Goal: Browse casually: Explore the website without a specific task or goal

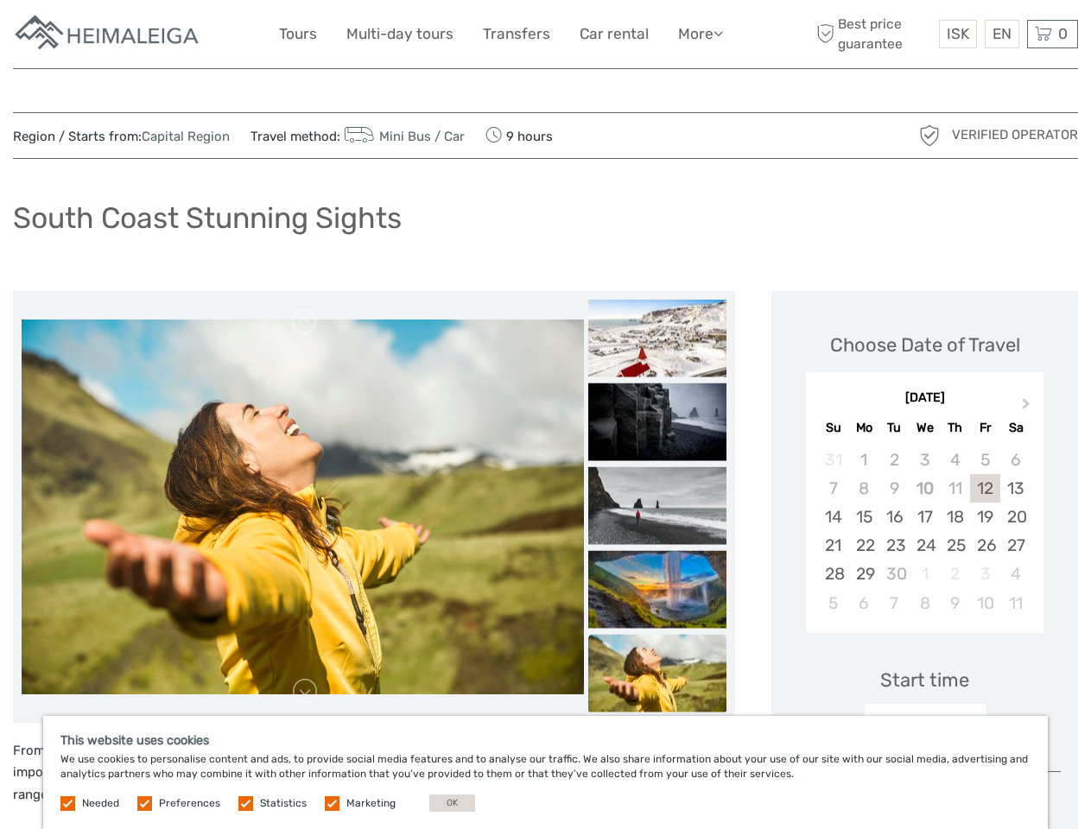
click at [699, 34] on link "More" at bounding box center [700, 34] width 45 height 25
click at [720, 33] on icon at bounding box center [719, 33] width 10 height 15
click at [957, 34] on span "ISK" at bounding box center [958, 33] width 22 height 17
click at [1001, 34] on div "EN English Español Deutsch" at bounding box center [1002, 34] width 35 height 29
click at [1052, 34] on div "0 Items Total 0 ISK Checkout The shopping cart is empty." at bounding box center [1052, 34] width 51 height 29
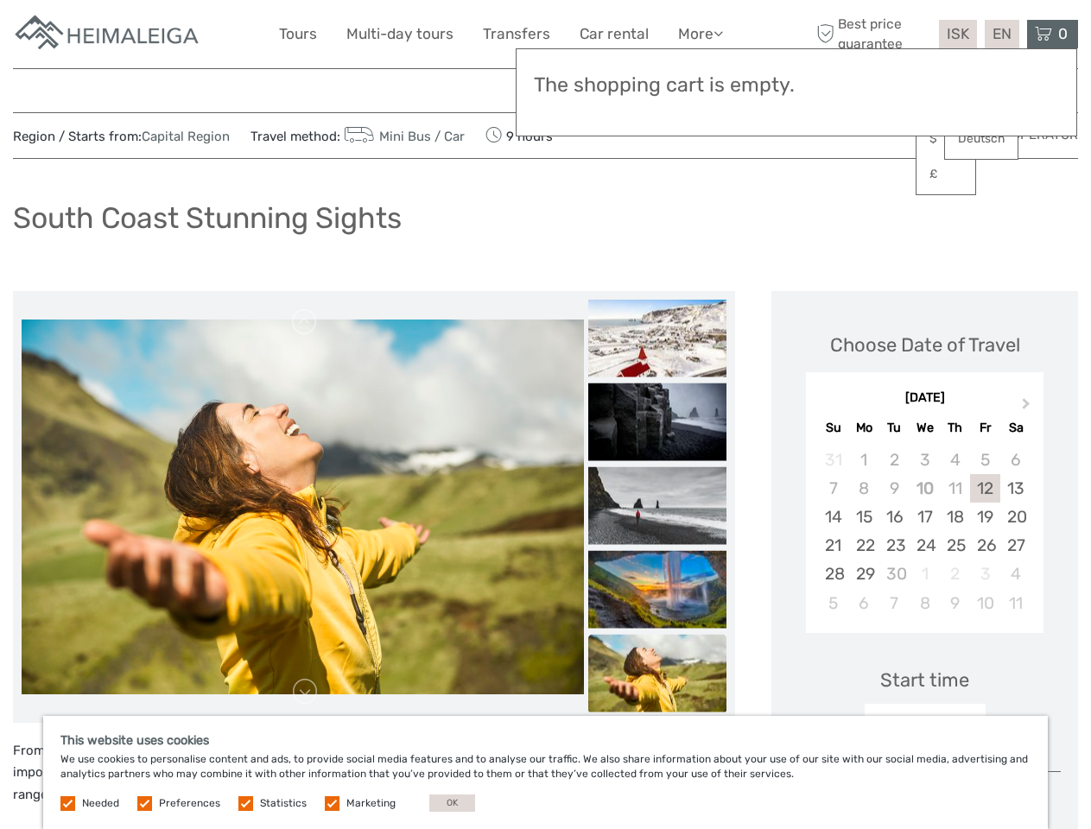
click at [302, 507] on img at bounding box center [303, 507] width 562 height 375
click at [305, 322] on link at bounding box center [305, 322] width 28 height 28
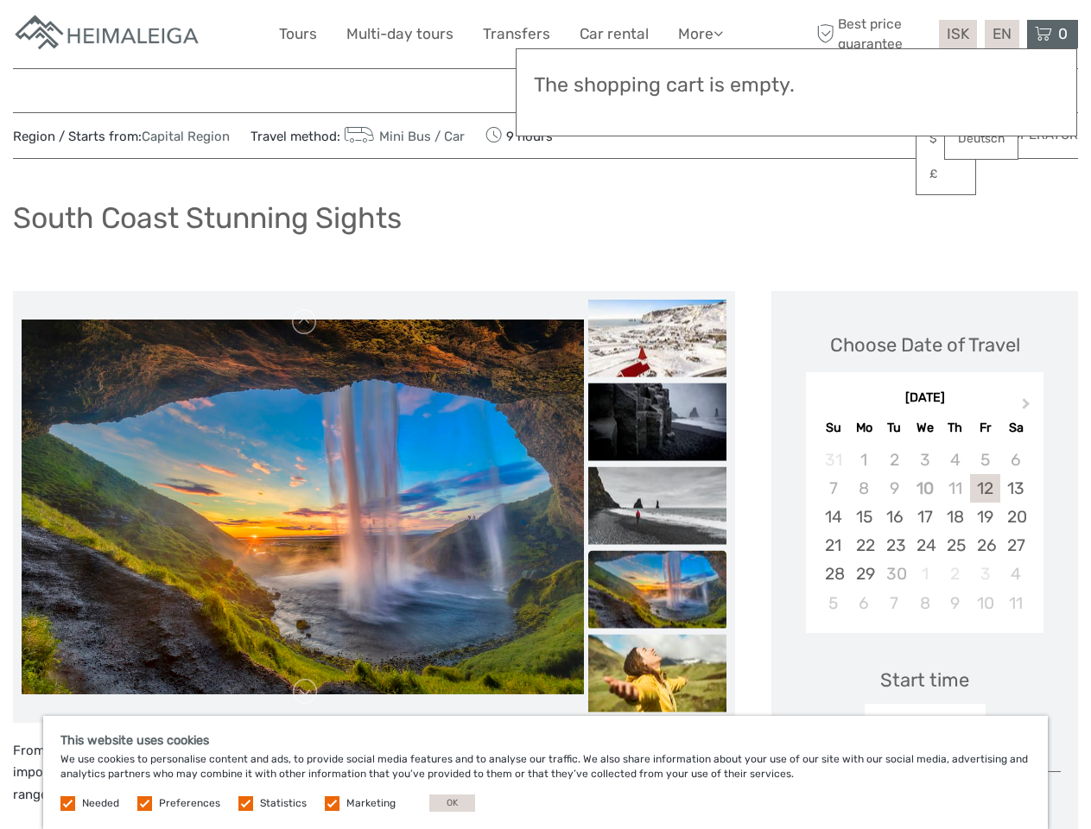
click at [305, 692] on link at bounding box center [305, 692] width 28 height 28
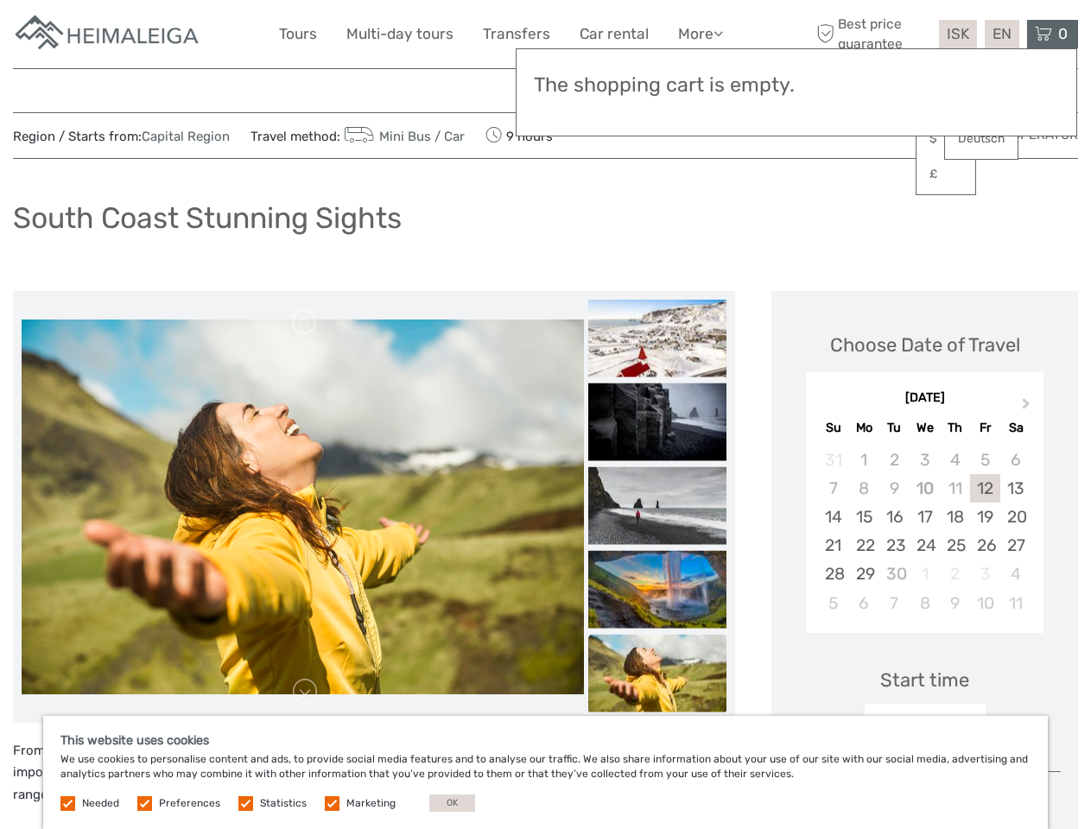
click at [658, 338] on img at bounding box center [657, 338] width 138 height 78
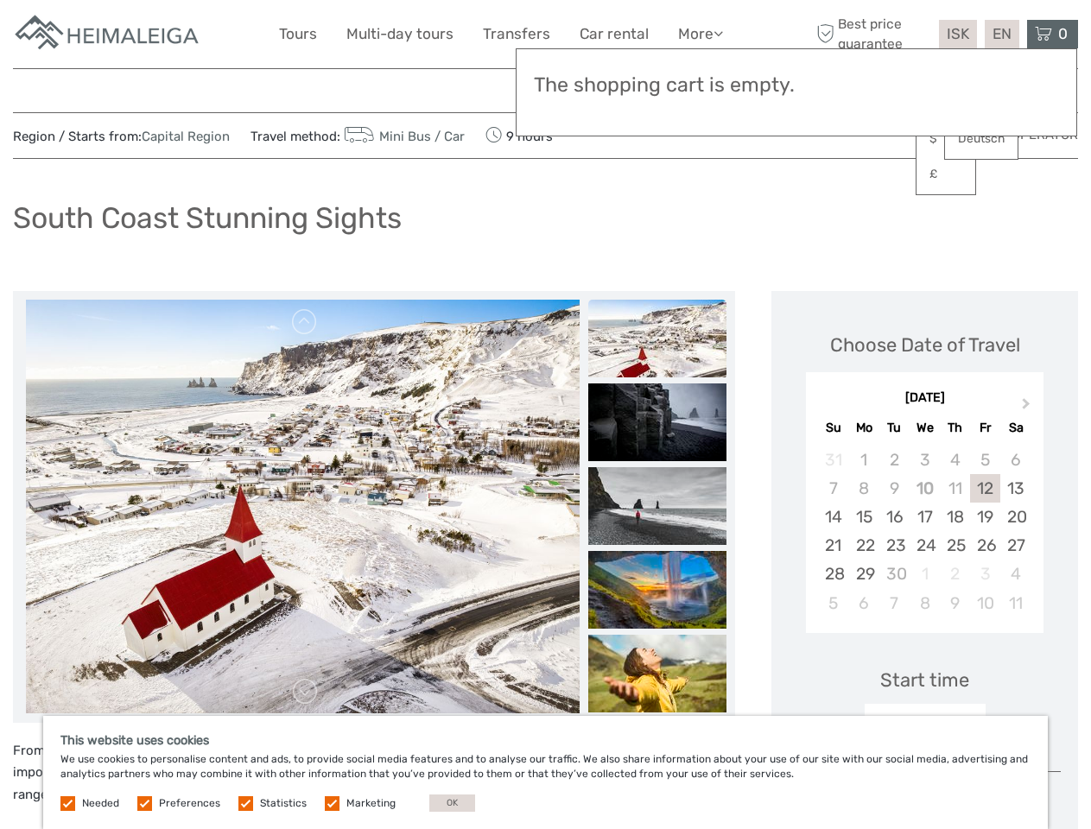
click at [658, 422] on img at bounding box center [657, 423] width 138 height 78
